Goal: Use online tool/utility: Utilize a website feature to perform a specific function

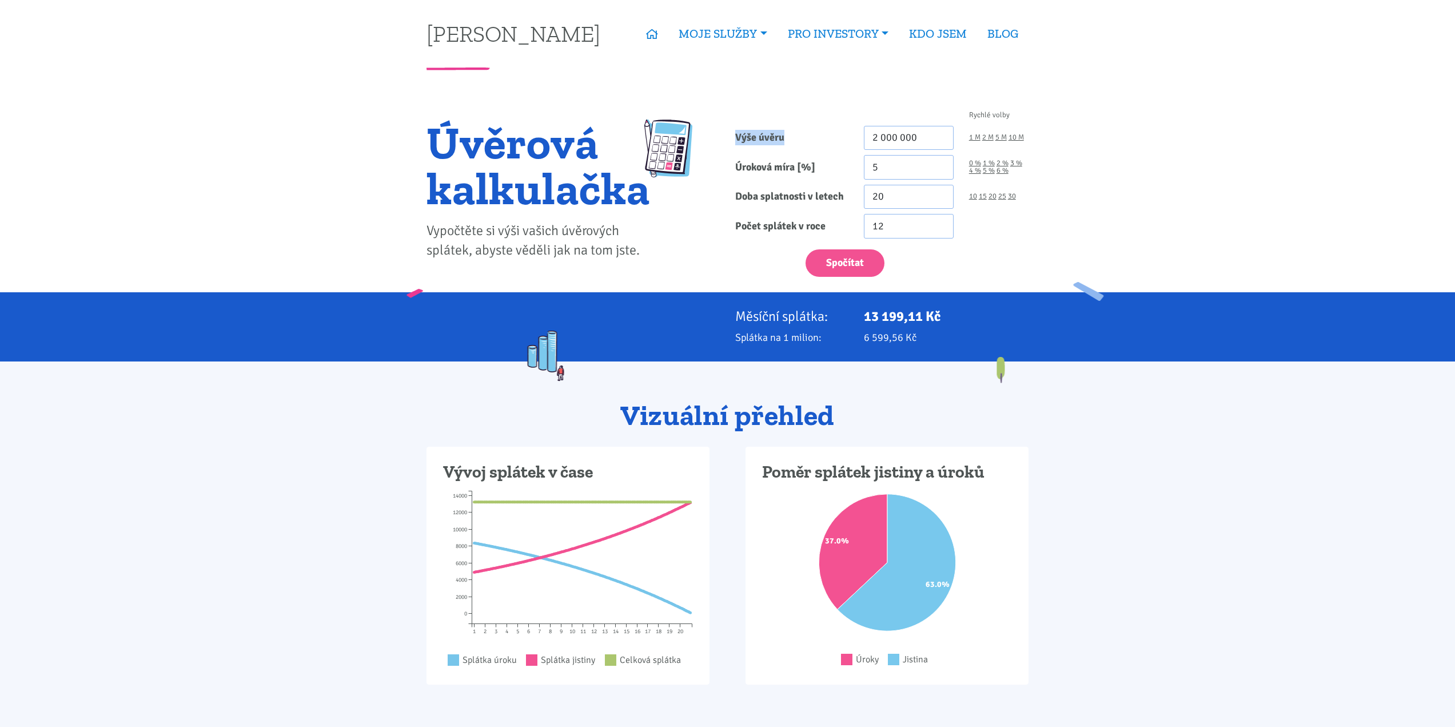
drag, startPoint x: 794, startPoint y: 136, endPoint x: 738, endPoint y: 135, distance: 56.6
click at [738, 135] on label "Výše úvěru" at bounding box center [792, 138] width 129 height 25
copy label "Výše úvěru"
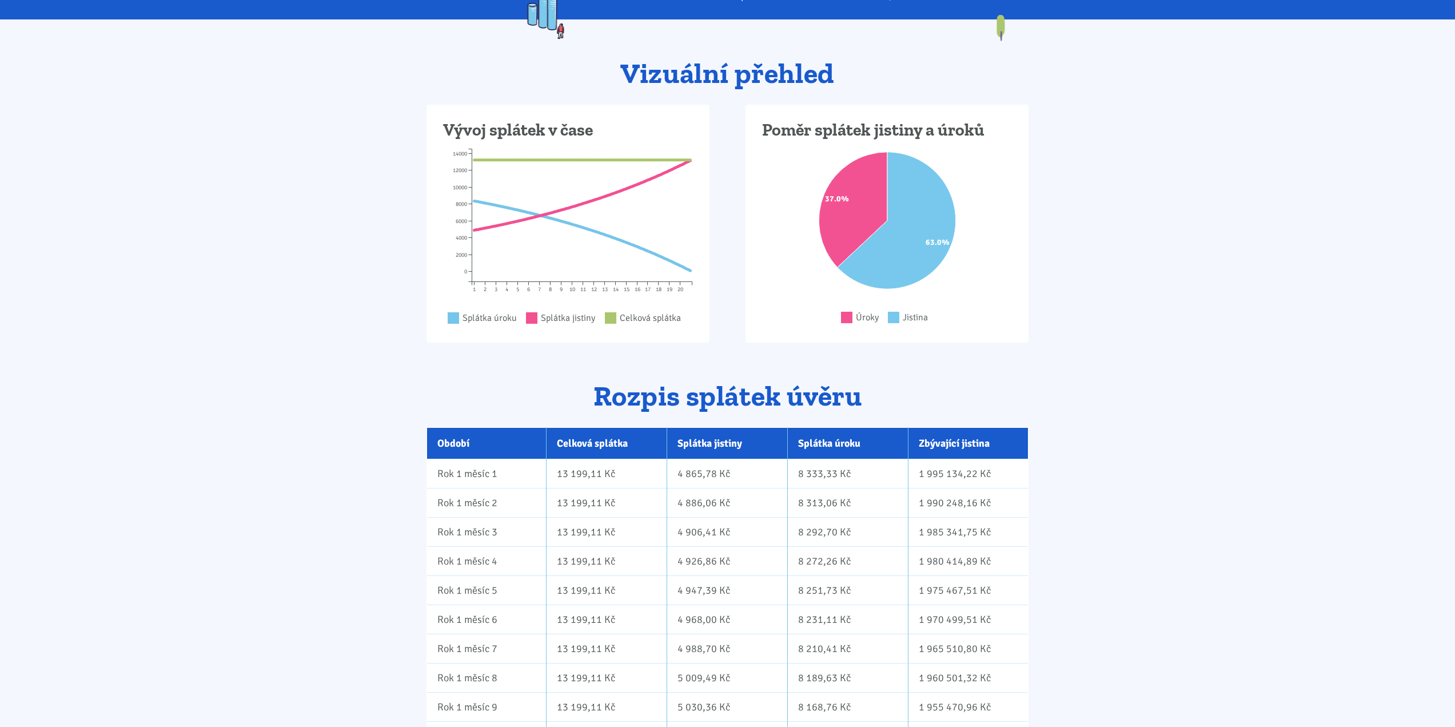
scroll to position [343, 0]
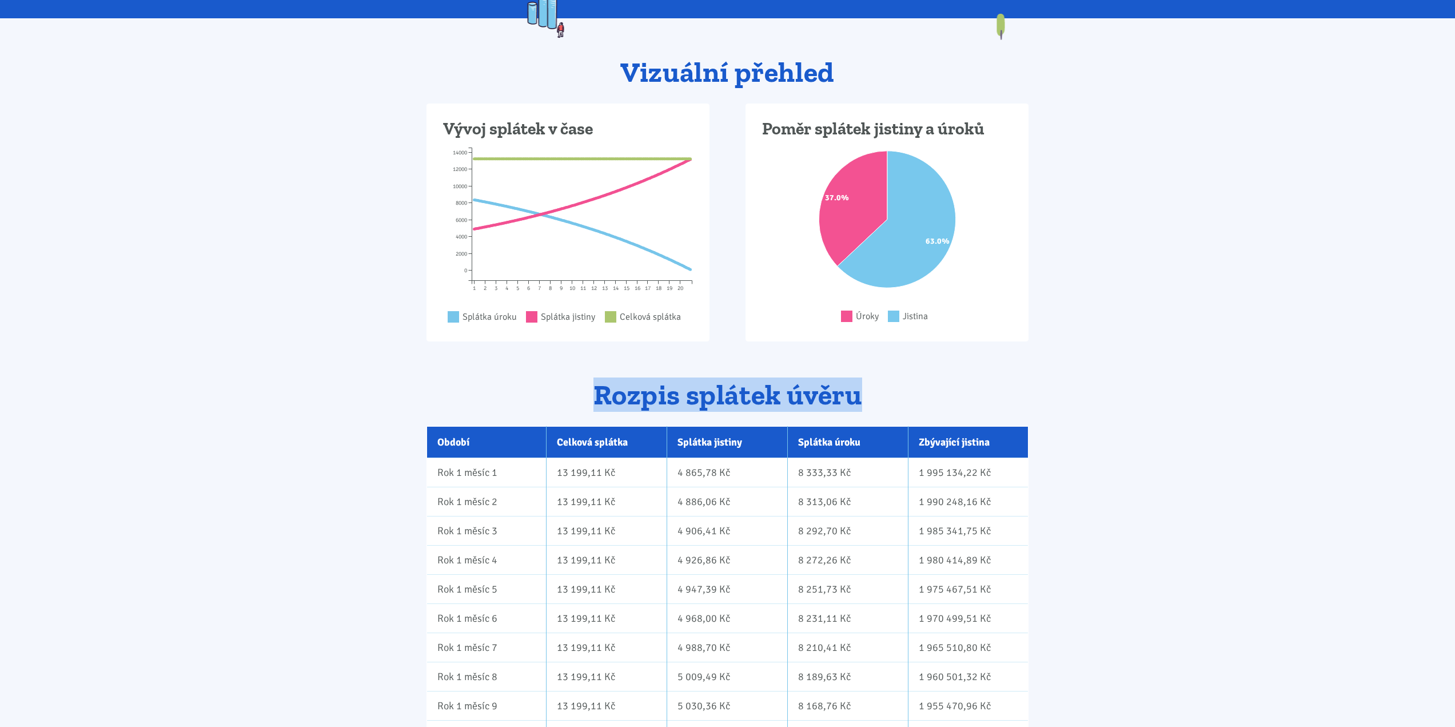
drag, startPoint x: 595, startPoint y: 395, endPoint x: 866, endPoint y: 395, distance: 271.0
click at [866, 395] on h2 "Rozpis splátek úvěru" at bounding box center [728, 395] width 602 height 31
copy h2 "Rozpis splátek úvěru"
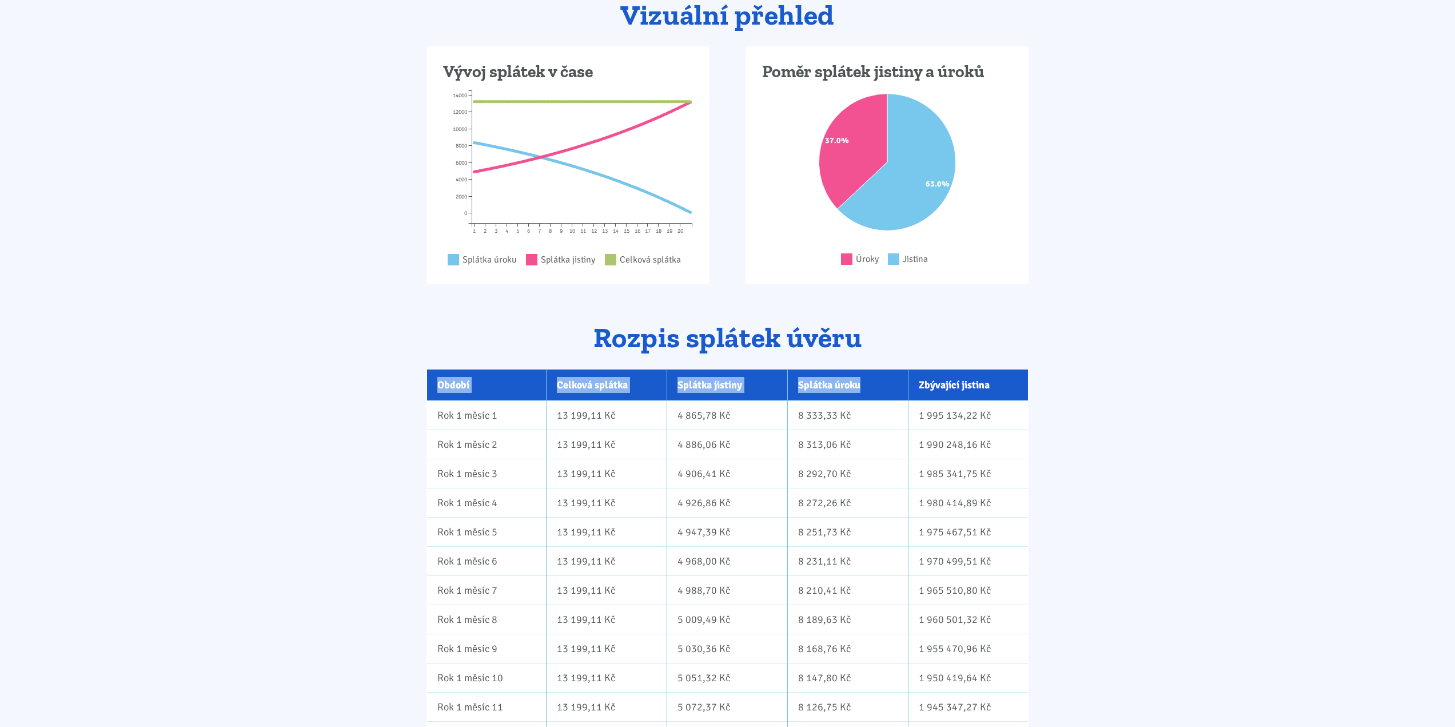
drag, startPoint x: 436, startPoint y: 385, endPoint x: 921, endPoint y: 391, distance: 485.4
click at [871, 382] on tr "Období Celková splátka Splátka jistiny Splátka úroku Zbývající jistina" at bounding box center [727, 384] width 601 height 31
drag, startPoint x: 439, startPoint y: 384, endPoint x: 985, endPoint y: 388, distance: 546.0
click at [985, 388] on tr "Období Celková splátka Splátka jistiny Splátka úroku Zbývající jistina" at bounding box center [727, 384] width 601 height 31
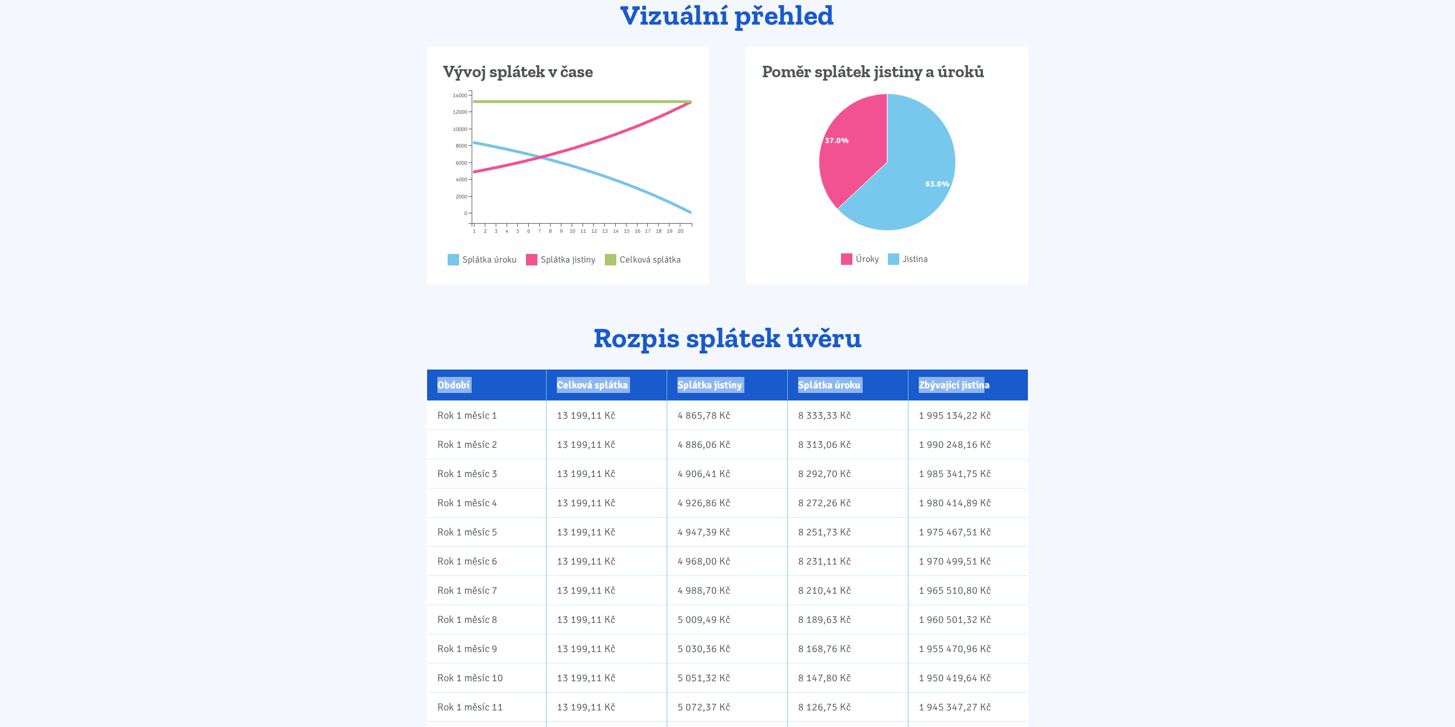
copy tr "Období Celková splátka Splátka jistiny Splátka úroku Zbývající jistin"
click at [492, 395] on th "Období" at bounding box center [486, 384] width 119 height 31
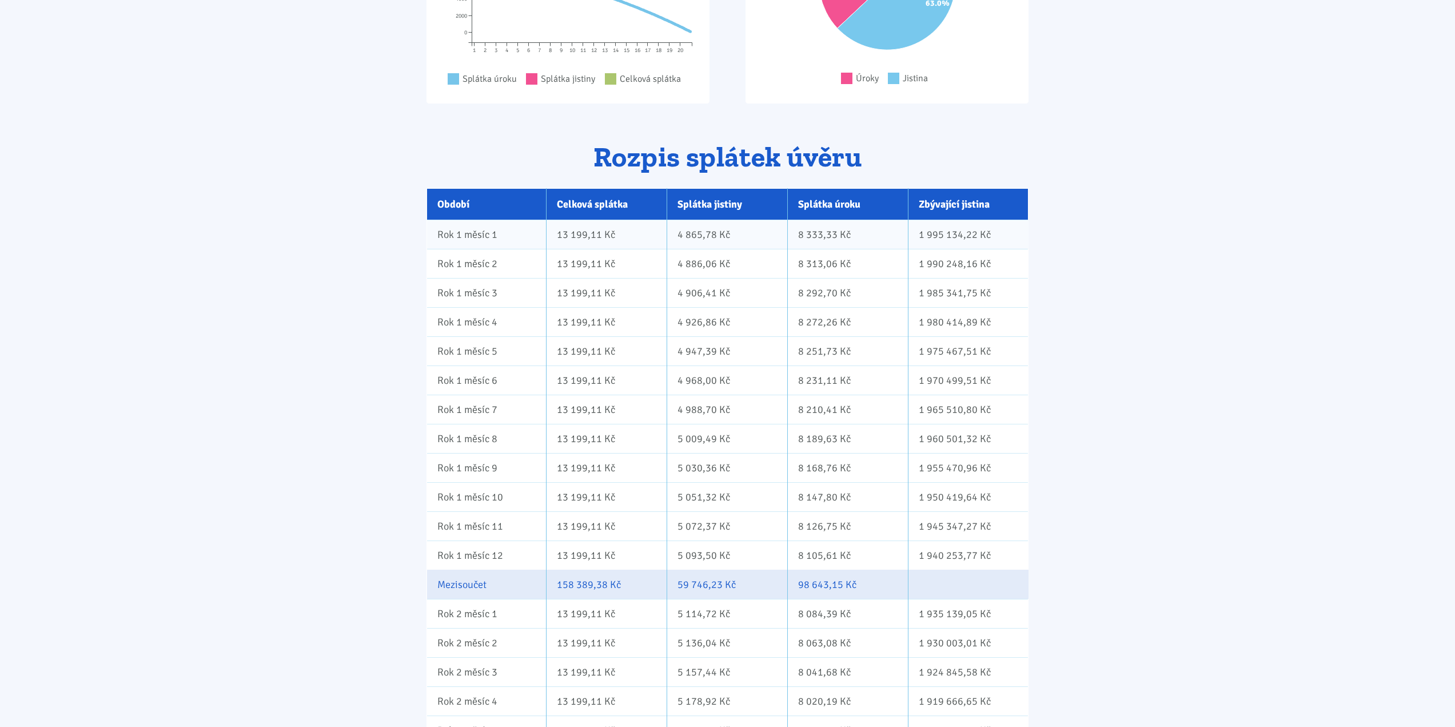
scroll to position [572, 0]
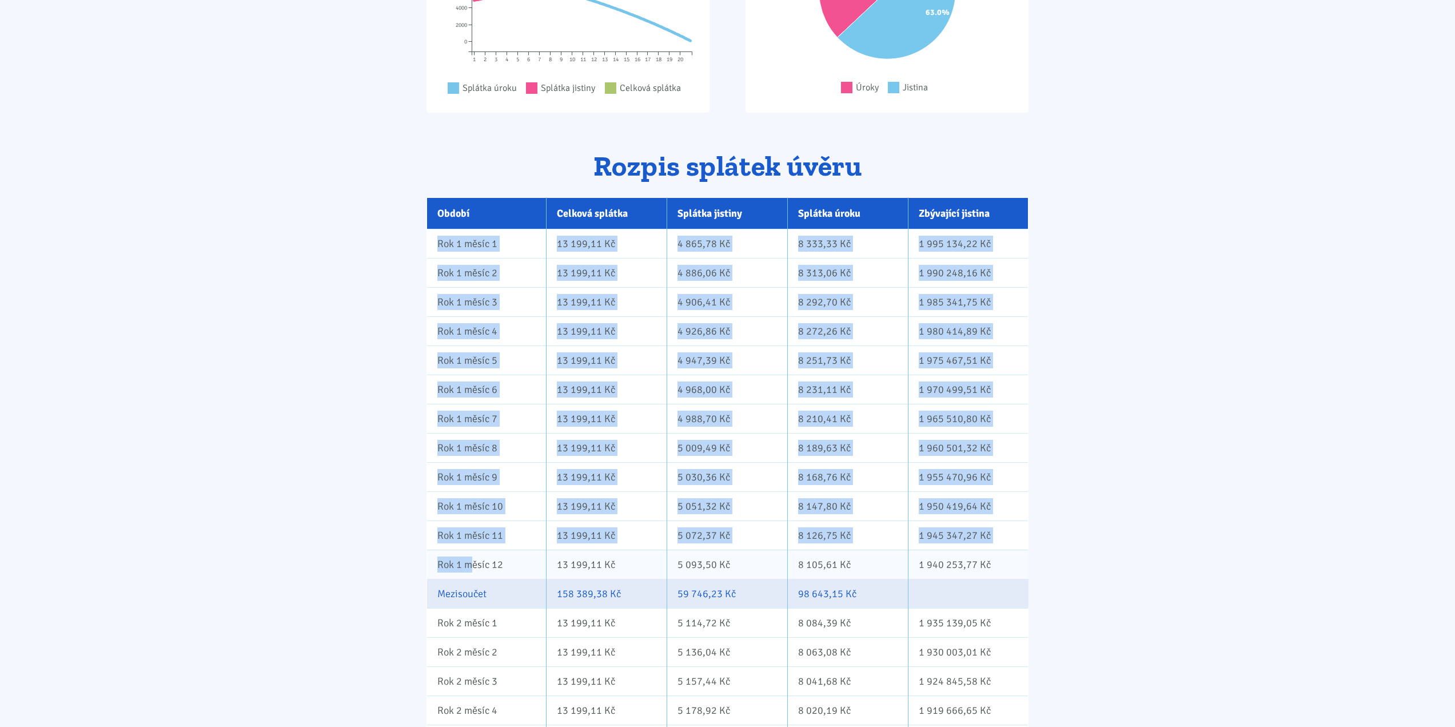
drag, startPoint x: 437, startPoint y: 246, endPoint x: 474, endPoint y: 559, distance: 315.5
click at [474, 559] on tbody "Rok 1 měsíc 1 13 199,11 Kč 4 865,78 Kč 8 333,33 Kč 1 995 134,22 Kč Rok 1 měsíc …" at bounding box center [727, 404] width 601 height 350
drag, startPoint x: 435, startPoint y: 302, endPoint x: 429, endPoint y: 246, distance: 56.3
click at [435, 301] on td "Rok 1 měsíc 3" at bounding box center [486, 301] width 119 height 29
click at [438, 237] on td "Rok 1 měsíc 1" at bounding box center [486, 243] width 119 height 29
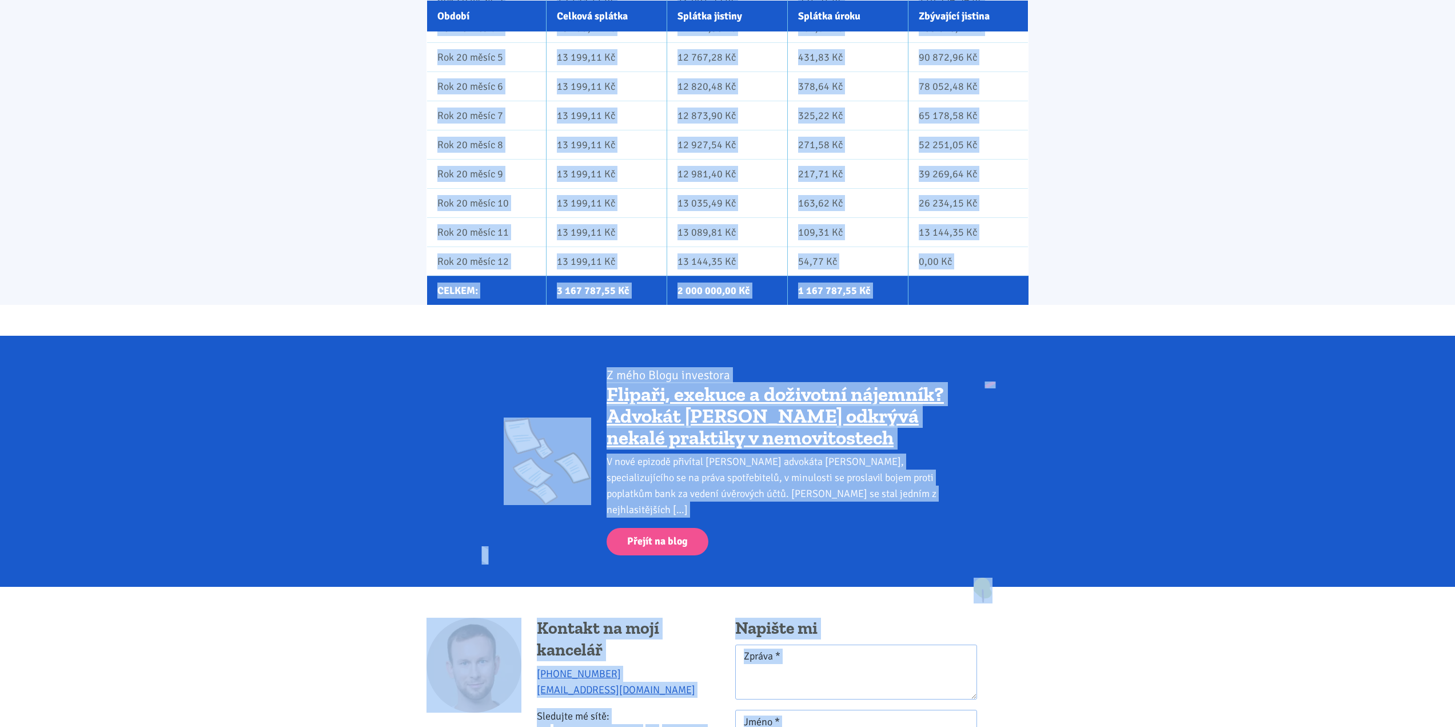
scroll to position [8291, 0]
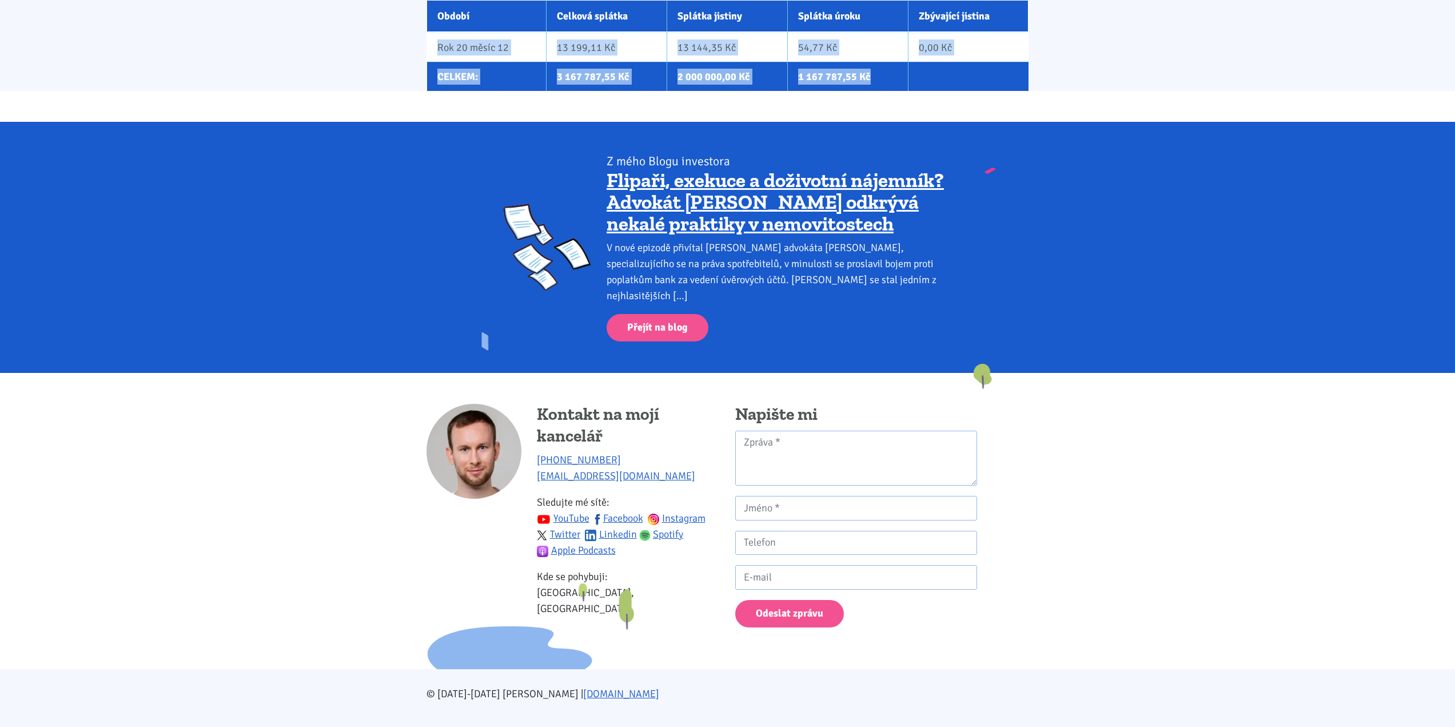
drag, startPoint x: 436, startPoint y: 240, endPoint x: 872, endPoint y: 94, distance: 459.4
copy body "Rok 1 měsíc 1 13 199,11 Kč 4 865,78 Kč 8 333,33 Kč 1 995 134,22 Kč Rok 1 měsíc …"
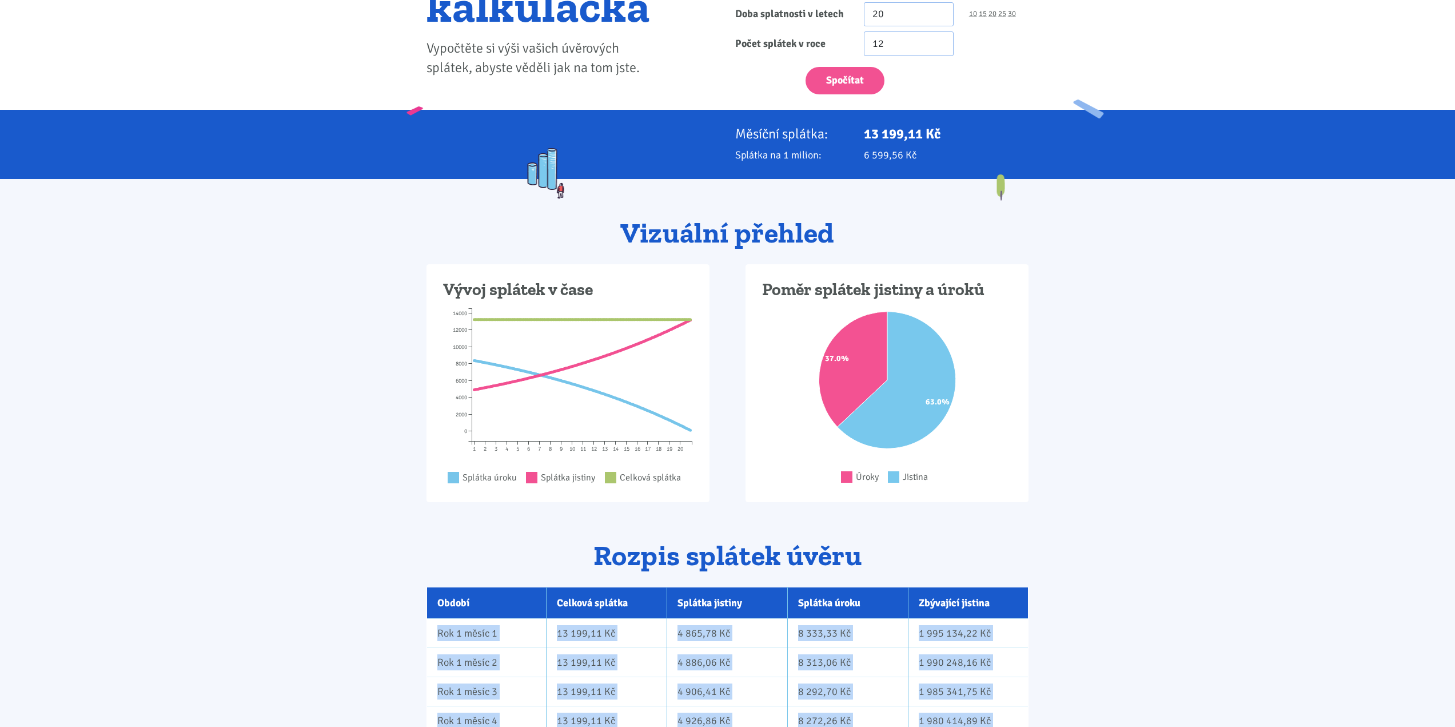
scroll to position [22, 0]
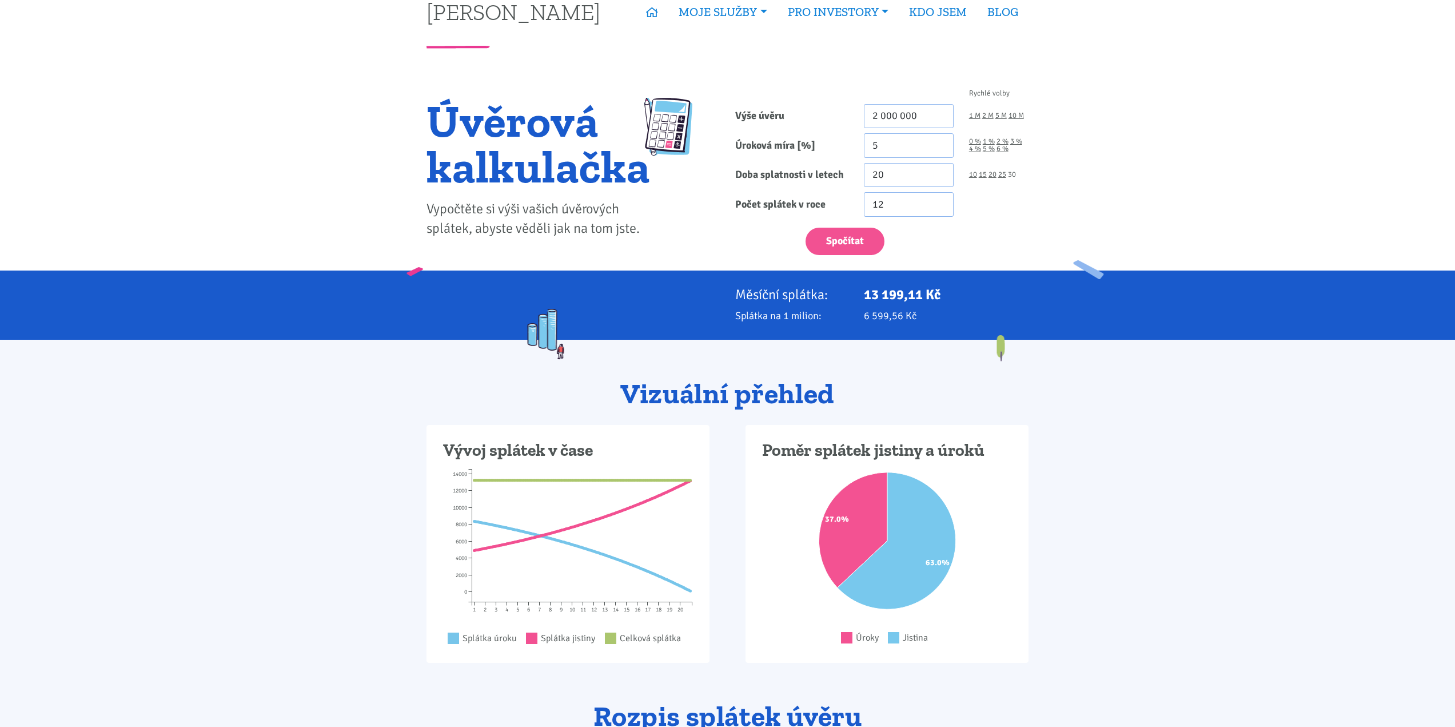
click at [1014, 175] on link "30" at bounding box center [1012, 174] width 8 height 7
type input "30"
click at [858, 238] on button "Spočítat" at bounding box center [845, 242] width 79 height 28
type input "2000000"
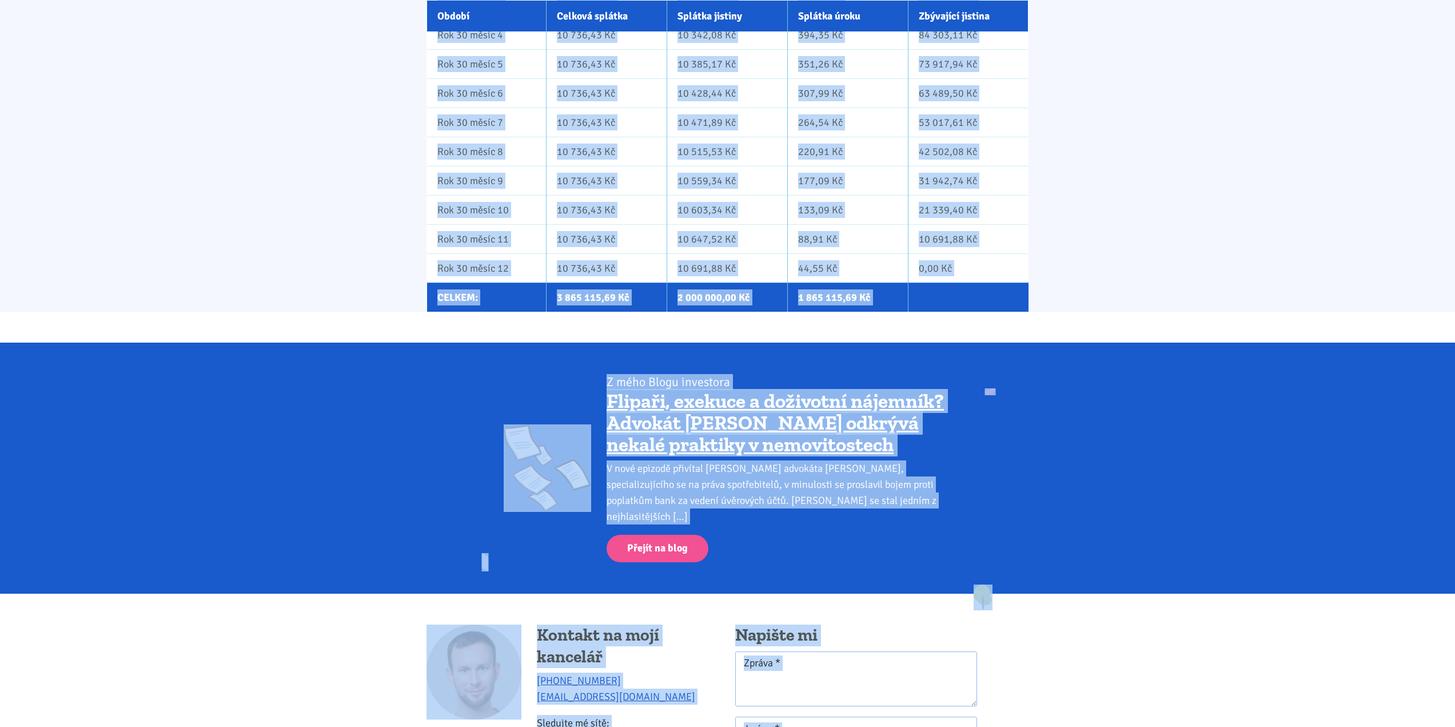
scroll to position [12082, 0]
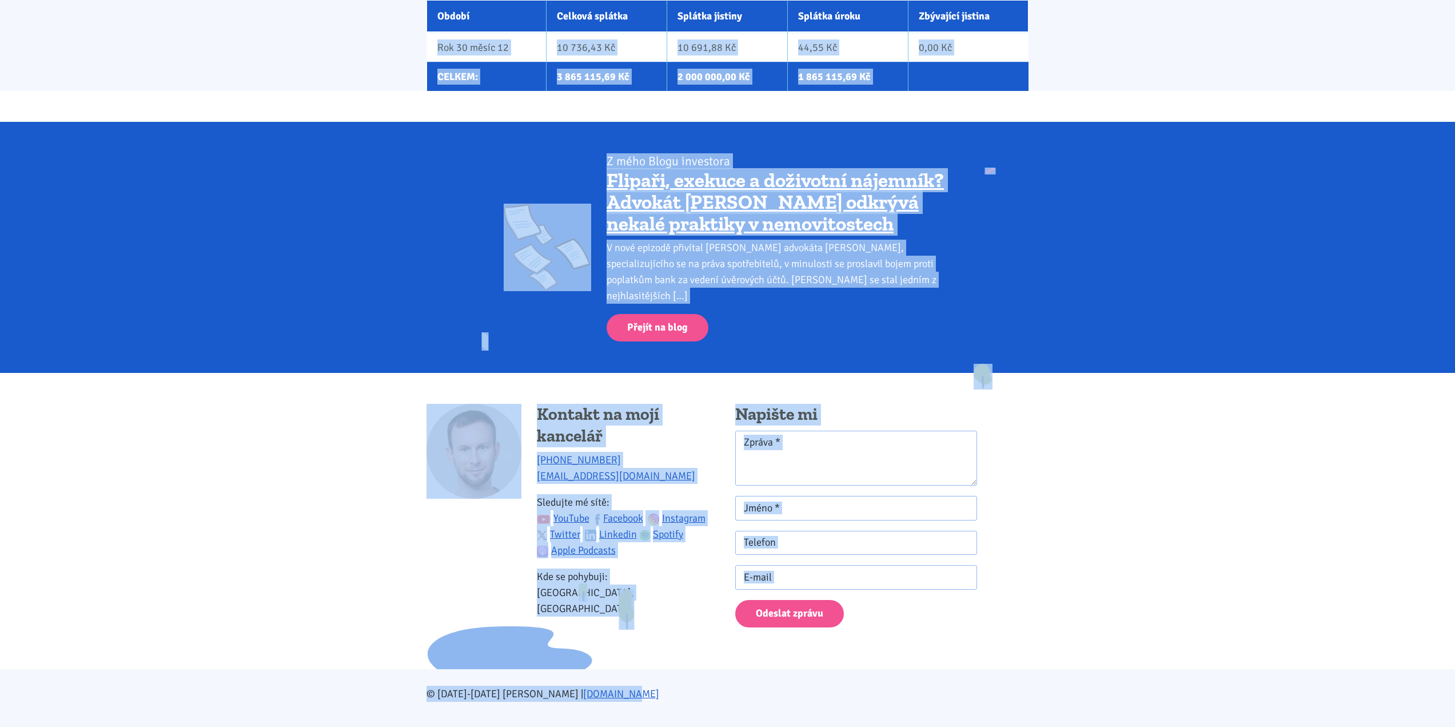
drag, startPoint x: 436, startPoint y: 361, endPoint x: 772, endPoint y: 754, distance: 517.4
copy body "Rok 1 měsíc 1 10 736,43 Kč 2 403,10 Kč 8 333,33 Kč 1 997 596,90 Kč Rok 1 měsíc …"
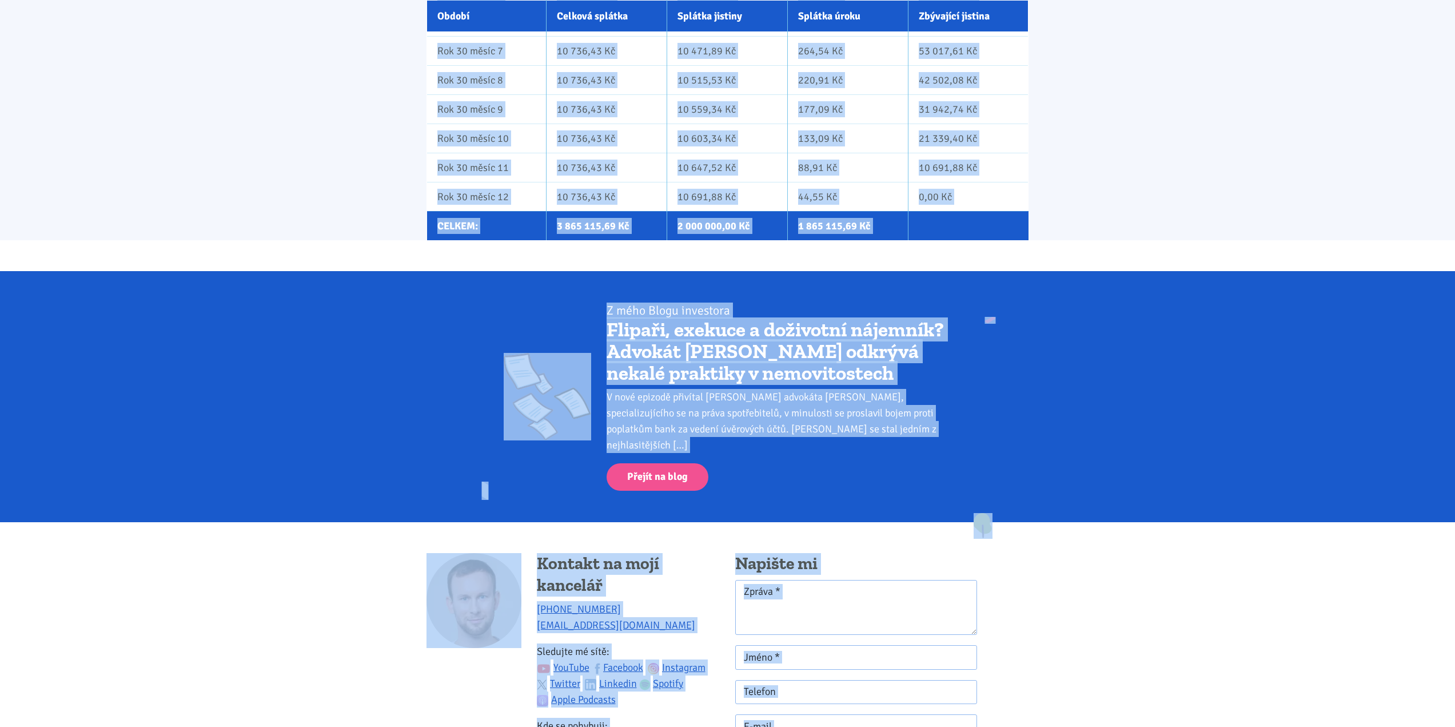
scroll to position [11941, 0]
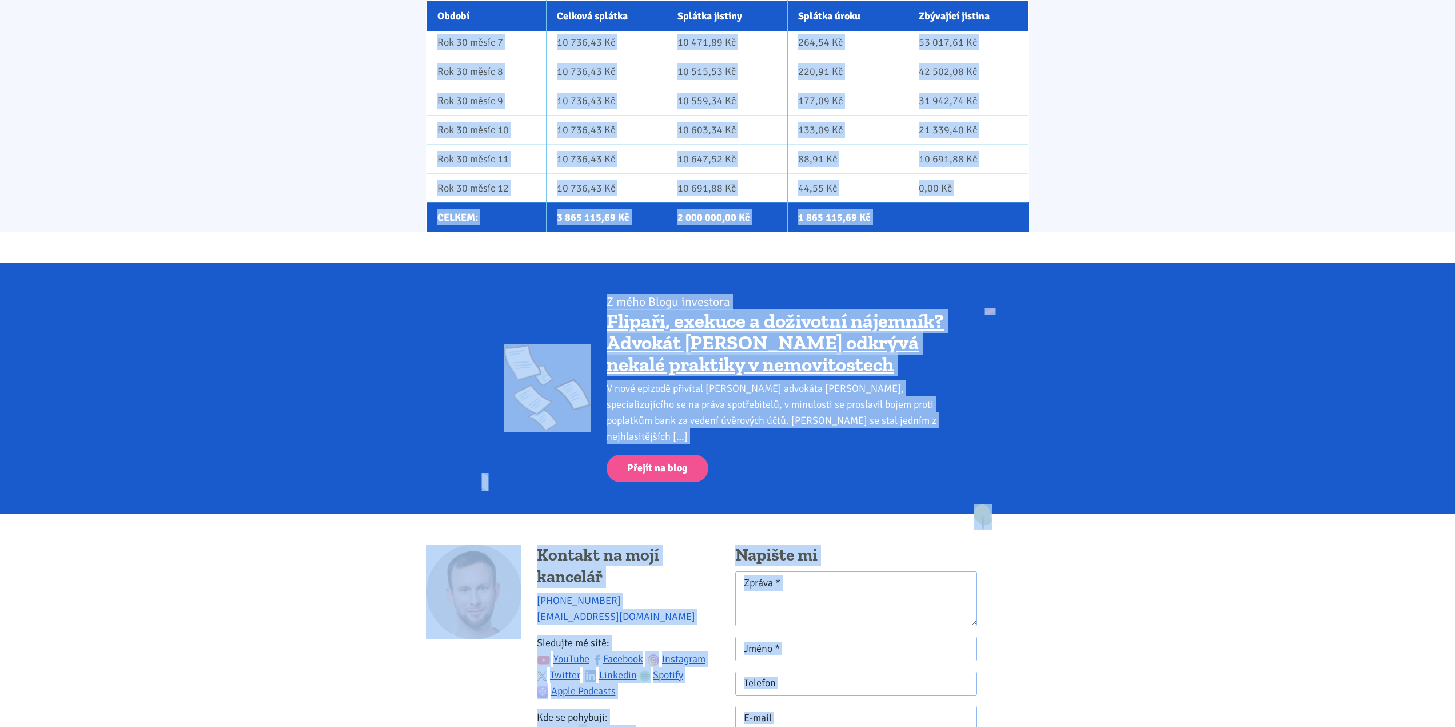
click at [929, 209] on td at bounding box center [969, 216] width 120 height 29
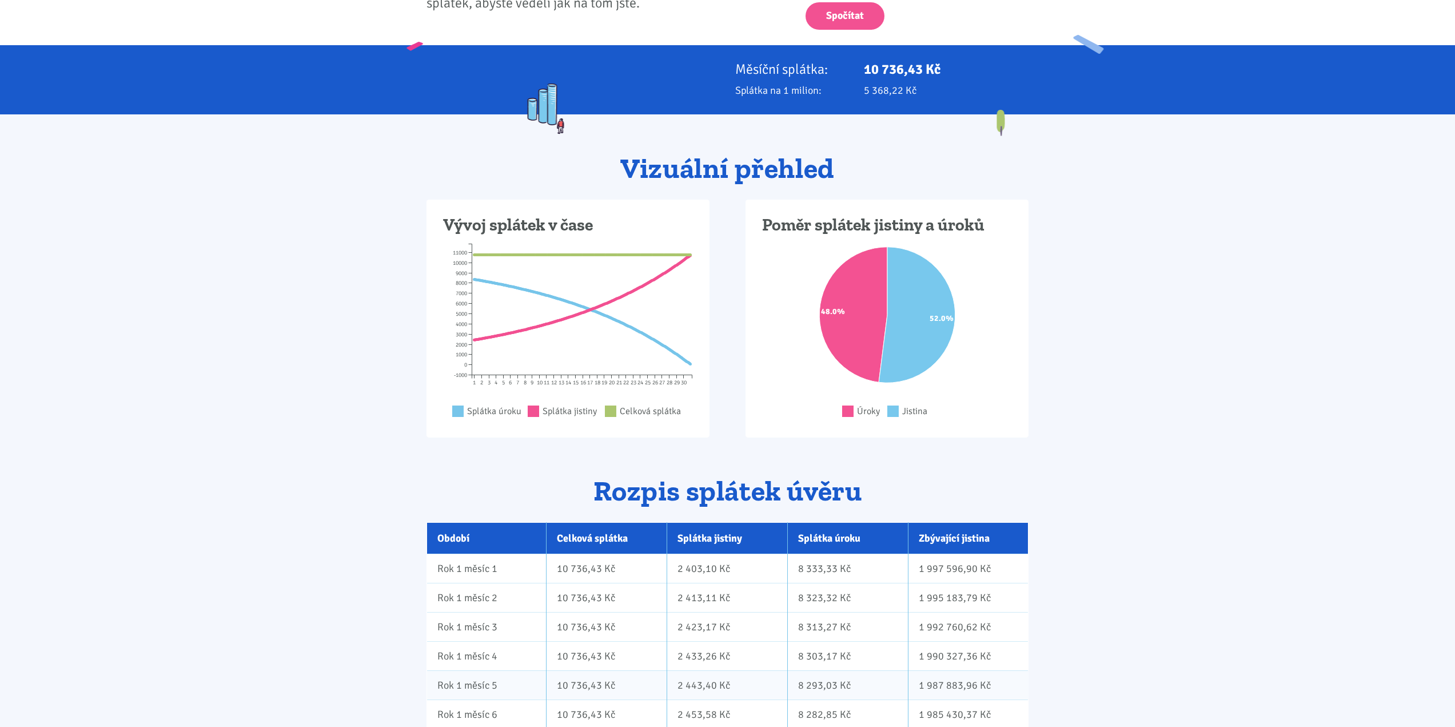
scroll to position [329, 0]
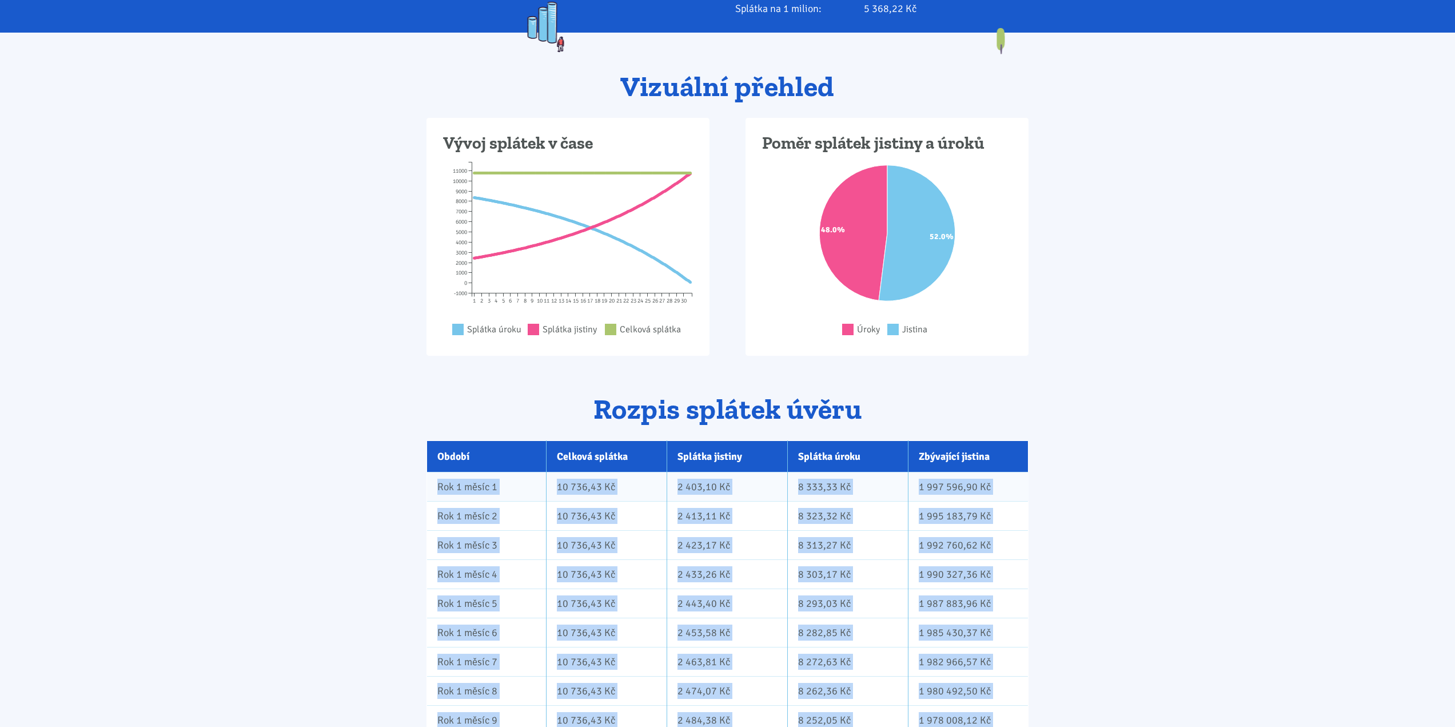
drag, startPoint x: 943, startPoint y: 216, endPoint x: 436, endPoint y: 489, distance: 575.6
copy table "Rok 1 měsíc 1 10 736,43 Kč 2 403,10 Kč 8 333,33 Kč 1 997 596,90 Kč Rok 1 měsíc …"
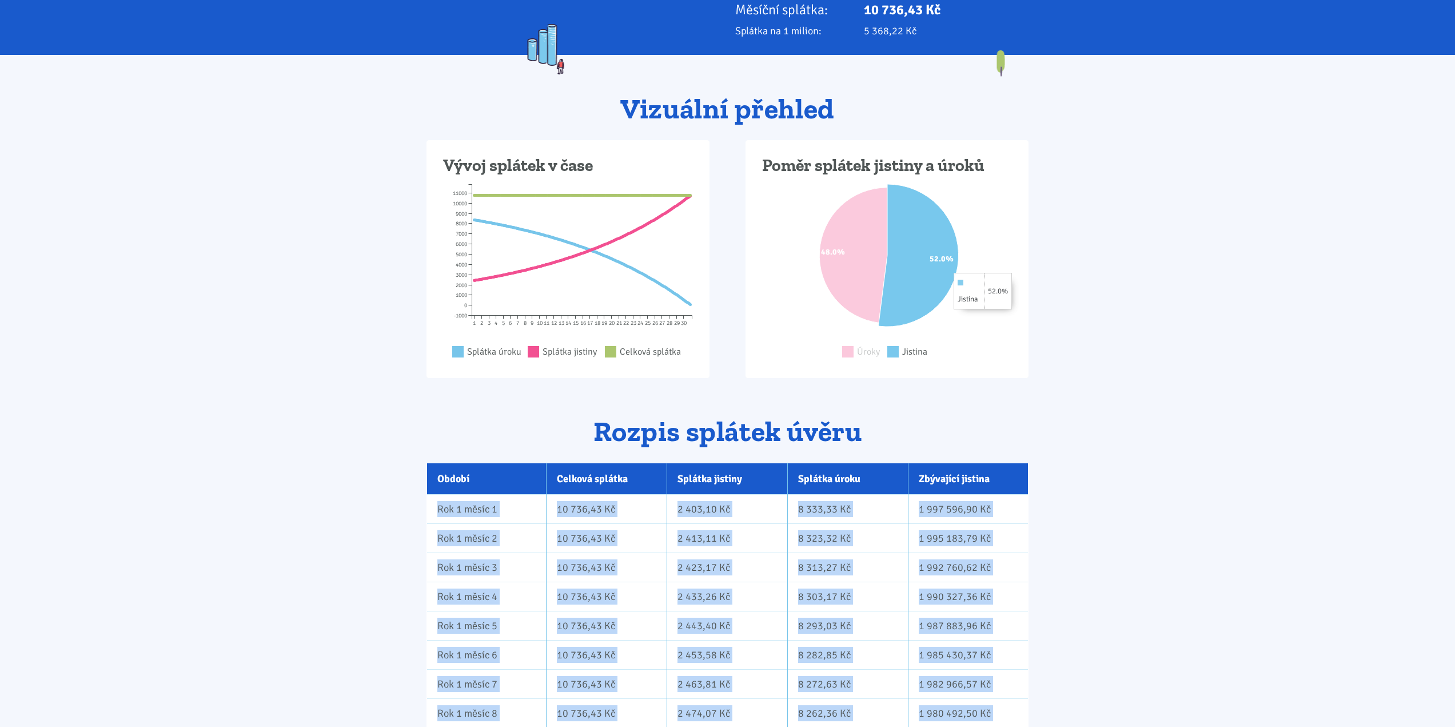
scroll to position [0, 0]
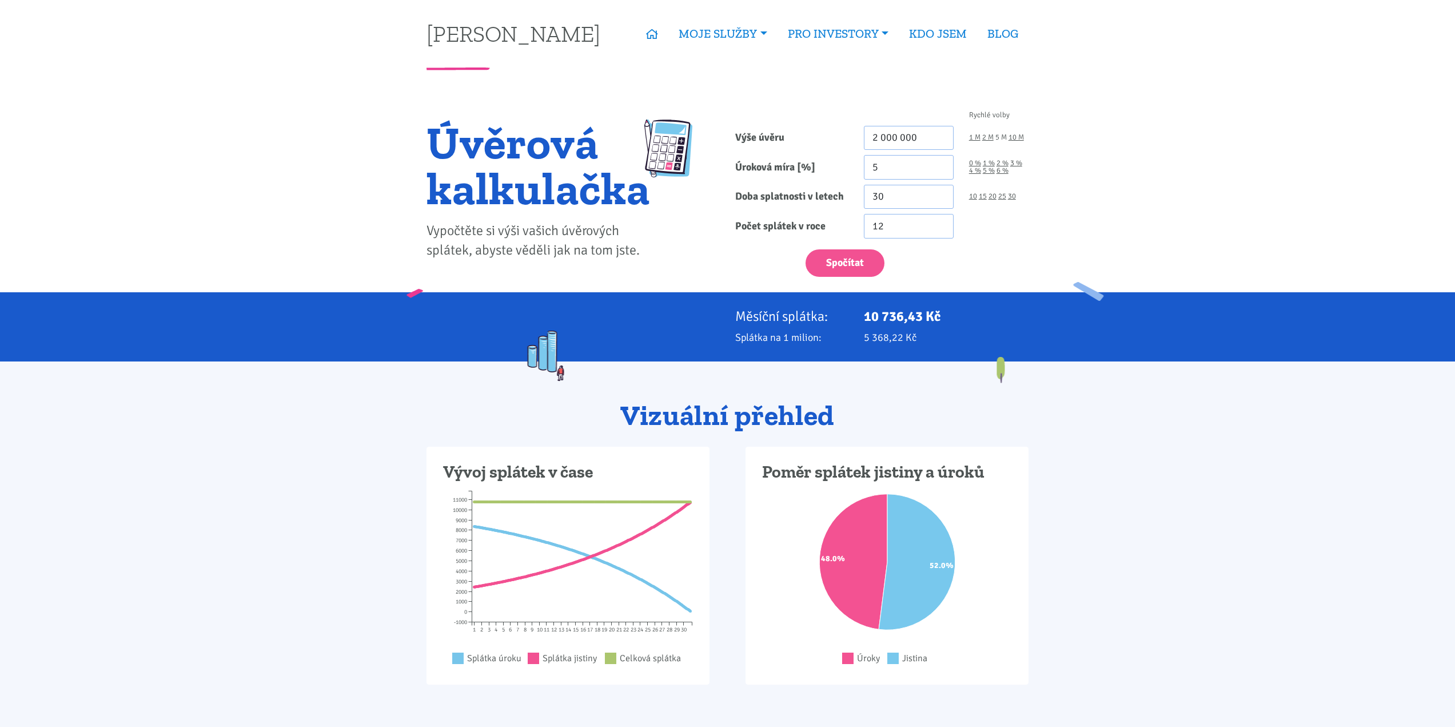
click at [1001, 138] on link "5 M" at bounding box center [1000, 137] width 11 height 7
click at [846, 257] on button "Spočítat" at bounding box center [845, 263] width 79 height 28
type input "5000000"
